Goal: Task Accomplishment & Management: Manage account settings

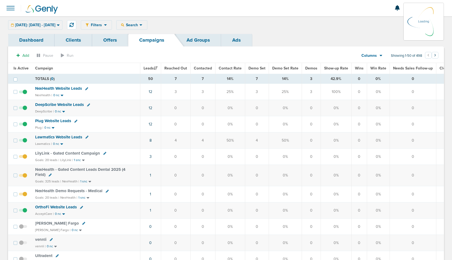
click at [47, 27] on div "[DATE]: [DATE] - [DATE] [DATE] [DATE] Last 7 Days Last 14 Days This Month Last …" at bounding box center [35, 24] width 54 height 9
click at [55, 24] on span "[DATE]: [DATE] - [DATE]" at bounding box center [35, 25] width 40 height 4
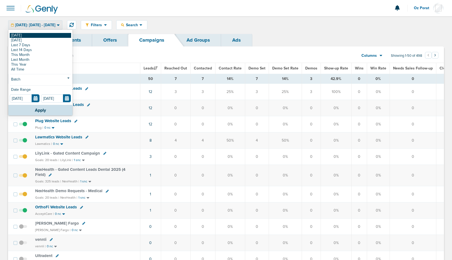
click at [28, 34] on link "[DATE]" at bounding box center [40, 35] width 61 height 5
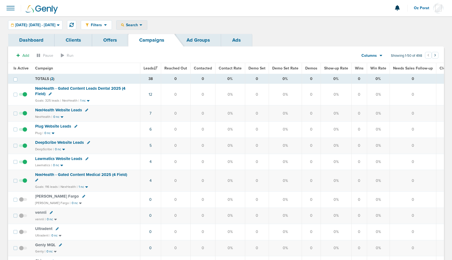
click at [142, 26] on icon at bounding box center [140, 25] width 3 height 5
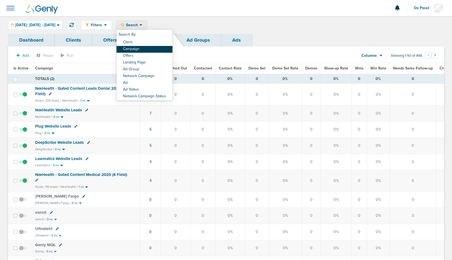
click at [152, 51] on link "Campaign" at bounding box center [144, 49] width 56 height 7
select select "cmpName"
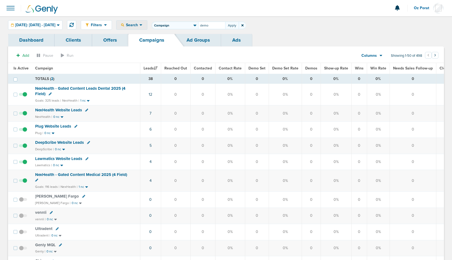
type input "demo"
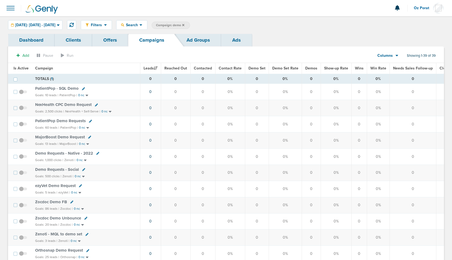
click at [392, 55] on div "Columns" at bounding box center [385, 55] width 24 height 5
click at [389, 63] on link "Media Stats" at bounding box center [400, 65] width 54 height 7
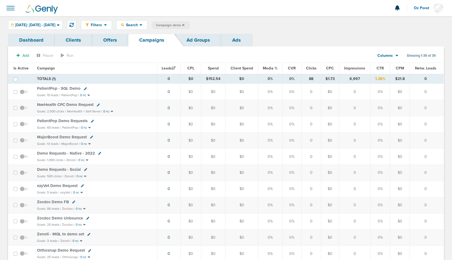
click at [214, 68] on span "Spend" at bounding box center [213, 68] width 11 height 5
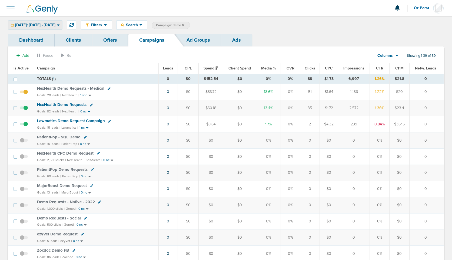
click at [55, 26] on span "[DATE]: [DATE] - [DATE]" at bounding box center [35, 25] width 40 height 4
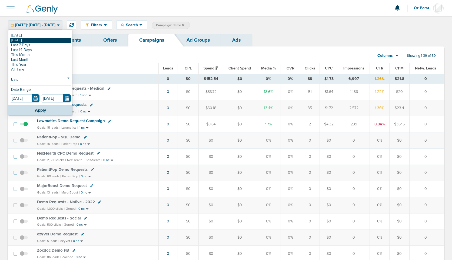
click at [38, 41] on link "[DATE]" at bounding box center [40, 40] width 61 height 5
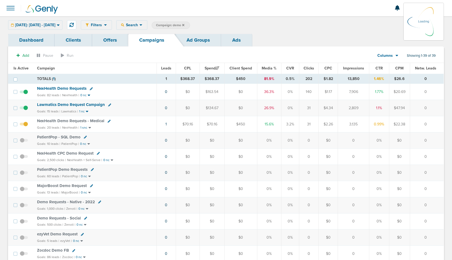
click at [184, 26] on span "Campaign: demo" at bounding box center [170, 25] width 28 height 5
select select "cmpName"
click at [222, 24] on input "demo" at bounding box center [211, 26] width 27 height 8
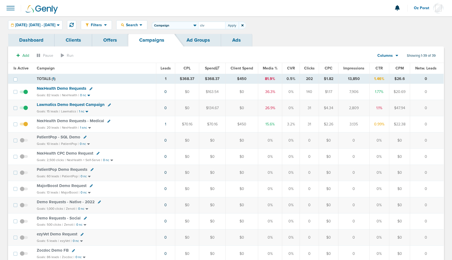
type input "ctv"
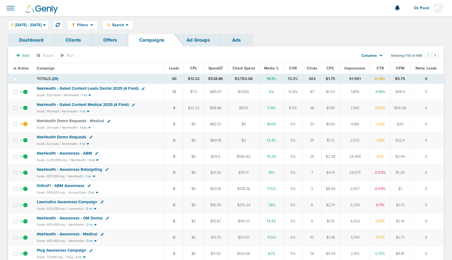
click at [422, 11] on button "Oz Porat" at bounding box center [428, 8] width 30 height 16
click at [412, 26] on link "Sign Out" at bounding box center [416, 23] width 54 height 7
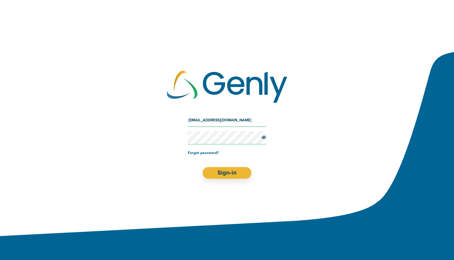
click at [224, 122] on input "Oz@preciseos.com" at bounding box center [227, 120] width 78 height 13
click at [199, 118] on input "oz@" at bounding box center [227, 120] width 78 height 13
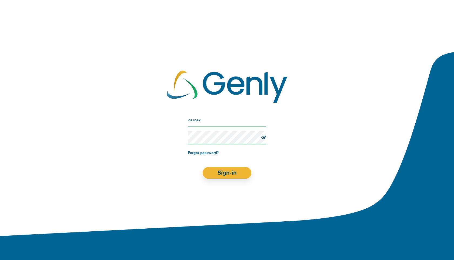
type input "oz+nexhealth@genly.com"
click at [229, 169] on button "Sign-in" at bounding box center [227, 173] width 49 height 12
